Goal: Complete application form

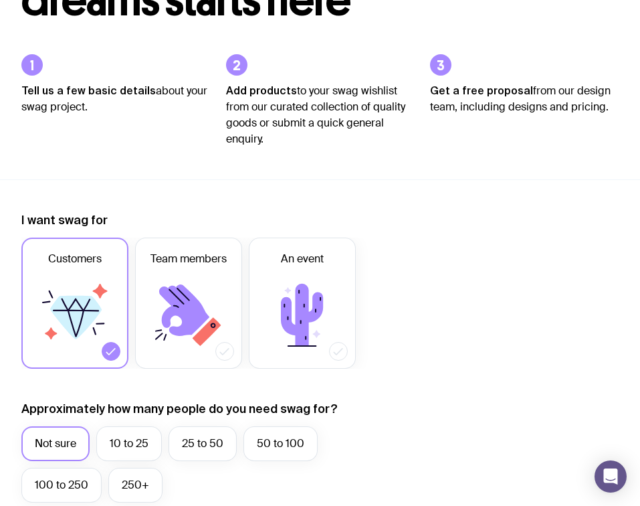
scroll to position [146, 0]
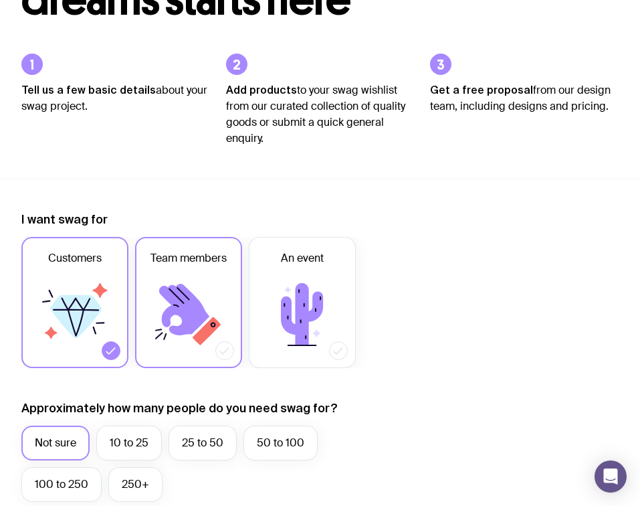
click at [209, 309] on icon at bounding box center [189, 314] width 80 height 80
click at [0, 0] on input "Team members" at bounding box center [0, 0] width 0 height 0
click at [79, 320] on icon at bounding box center [76, 316] width 52 height 43
click at [0, 0] on input "Customers" at bounding box center [0, 0] width 0 height 0
click at [181, 322] on icon at bounding box center [189, 314] width 80 height 80
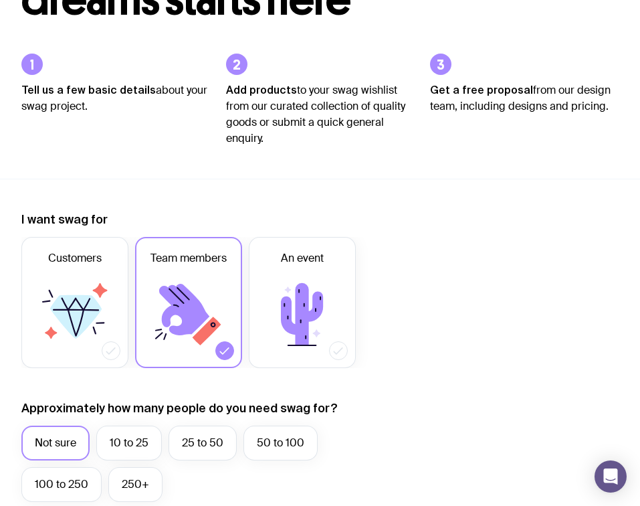
click at [0, 0] on input "Team members" at bounding box center [0, 0] width 0 height 0
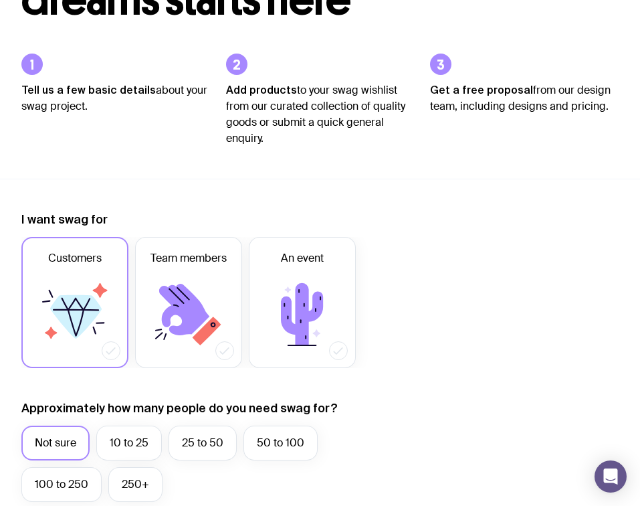
click at [106, 326] on icon at bounding box center [75, 314] width 80 height 80
click at [0, 0] on input "Customers" at bounding box center [0, 0] width 0 height 0
click at [265, 320] on icon at bounding box center [302, 314] width 80 height 80
click at [0, 0] on input "An event" at bounding box center [0, 0] width 0 height 0
click at [266, 306] on icon at bounding box center [302, 314] width 80 height 80
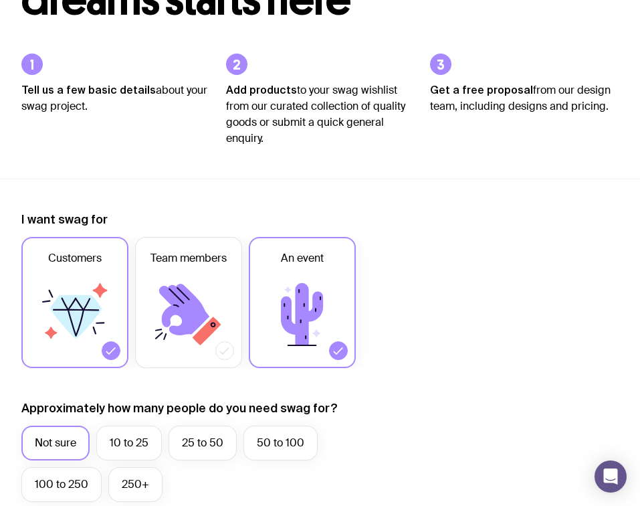
click at [0, 0] on input "An event" at bounding box center [0, 0] width 0 height 0
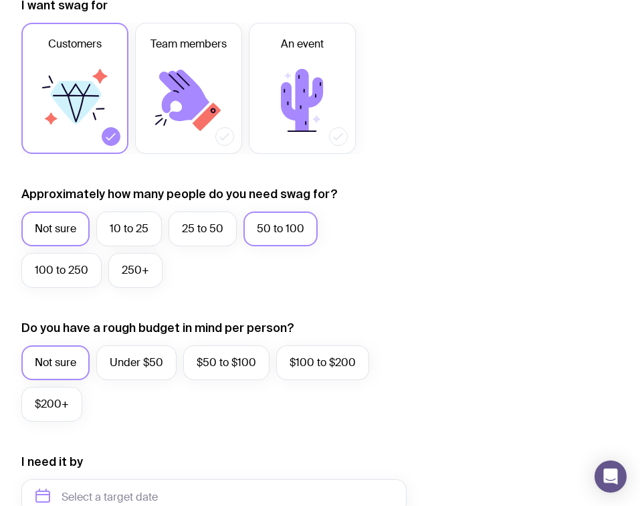
scroll to position [359, 0]
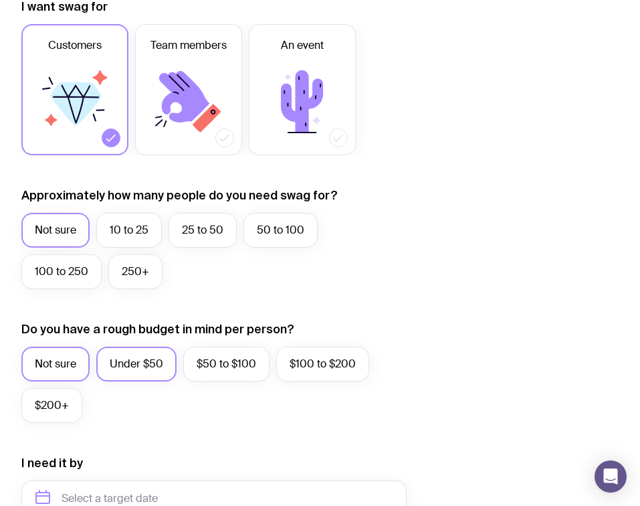
click at [148, 361] on label "Under $50" at bounding box center [136, 364] width 80 height 35
click at [0, 0] on input "Under $50" at bounding box center [0, 0] width 0 height 0
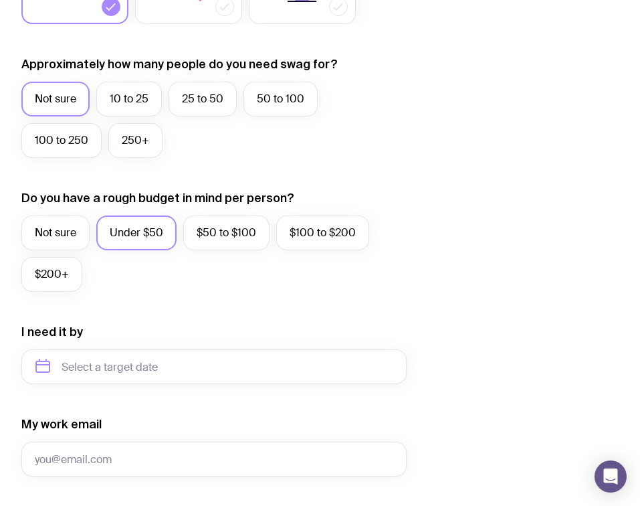
scroll to position [489, 0]
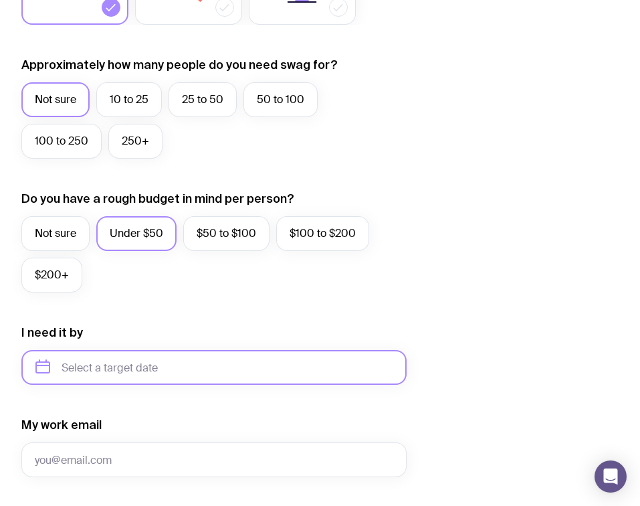
click at [143, 372] on input "text" at bounding box center [213, 367] width 385 height 35
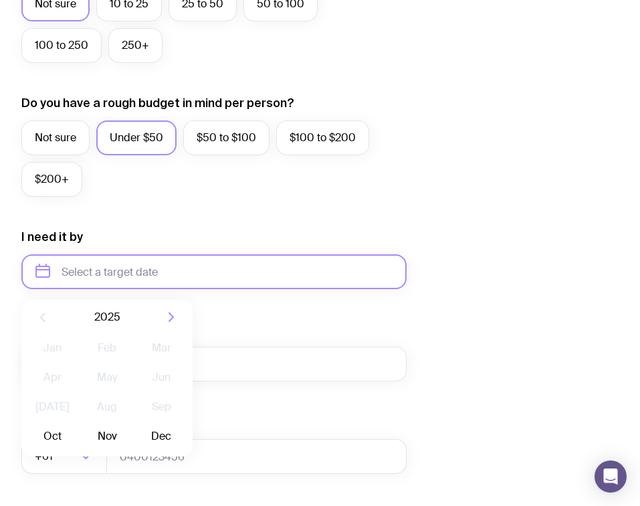
scroll to position [585, 0]
click at [85, 438] on button "Nov" at bounding box center [106, 435] width 49 height 27
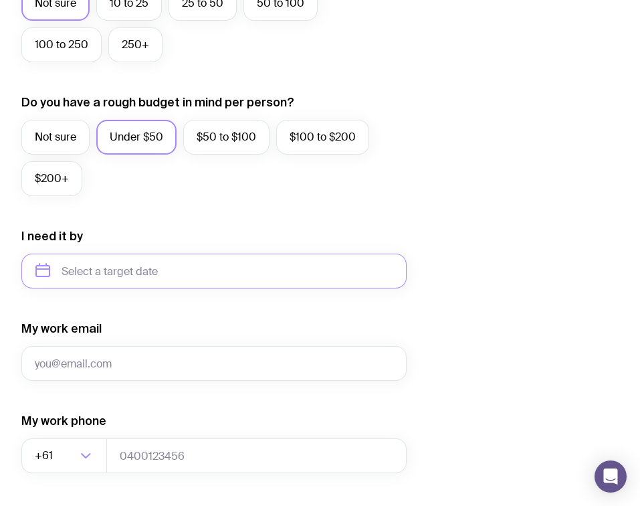
type input "[DATE]"
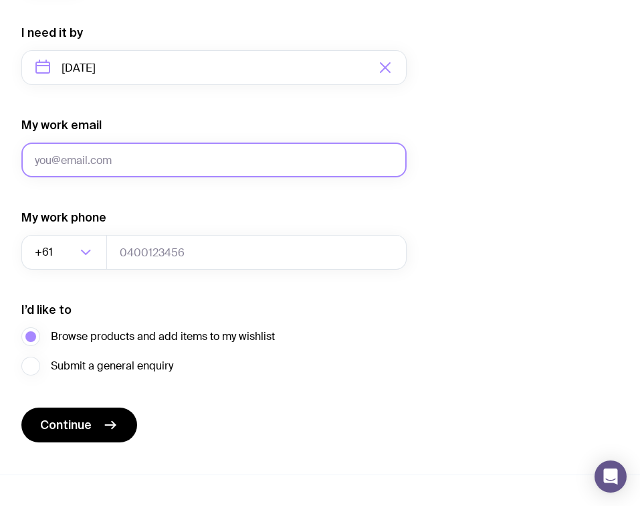
scroll to position [789, 0]
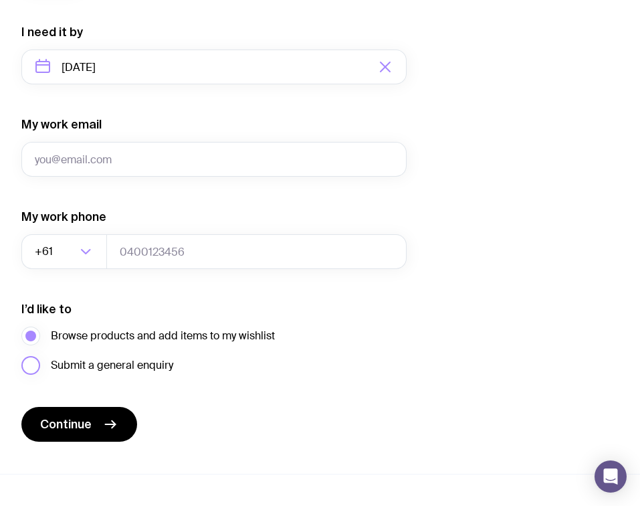
click at [72, 365] on span "Submit a general enquiry" at bounding box center [112, 365] width 122 height 16
click at [0, 0] on input "Submit a general enquiry" at bounding box center [0, 0] width 0 height 0
click at [72, 326] on label "Browse products and add items to my wishlist" at bounding box center [148, 335] width 254 height 19
click at [0, 0] on input "Browse products and add items to my wishlist" at bounding box center [0, 0] width 0 height 0
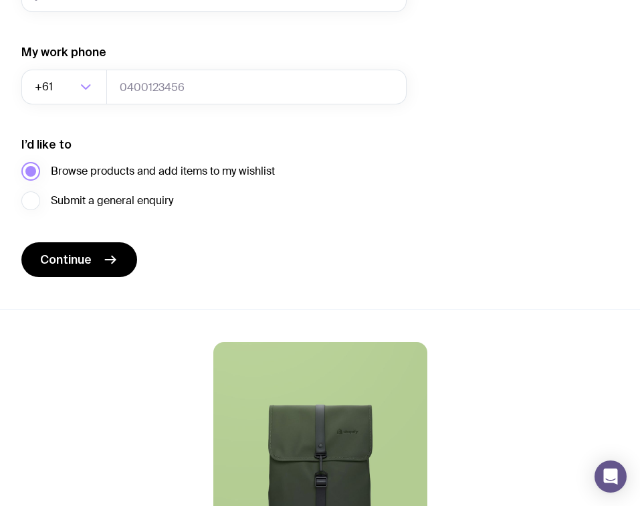
scroll to position [1274, 0]
